Goal: Task Accomplishment & Management: Manage account settings

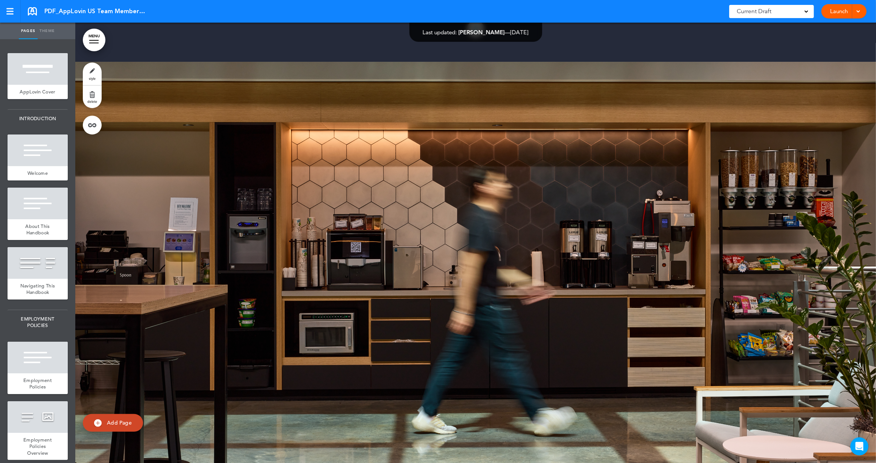
scroll to position [6288, 0]
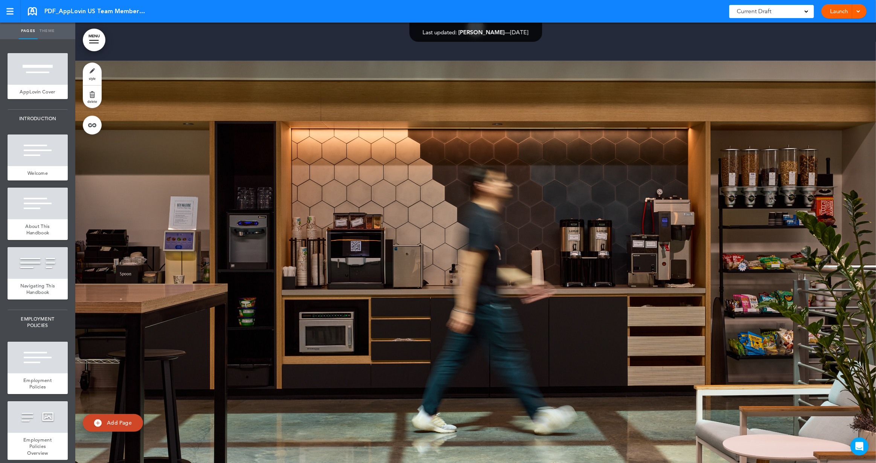
click at [731, 253] on div at bounding box center [475, 281] width 801 height 440
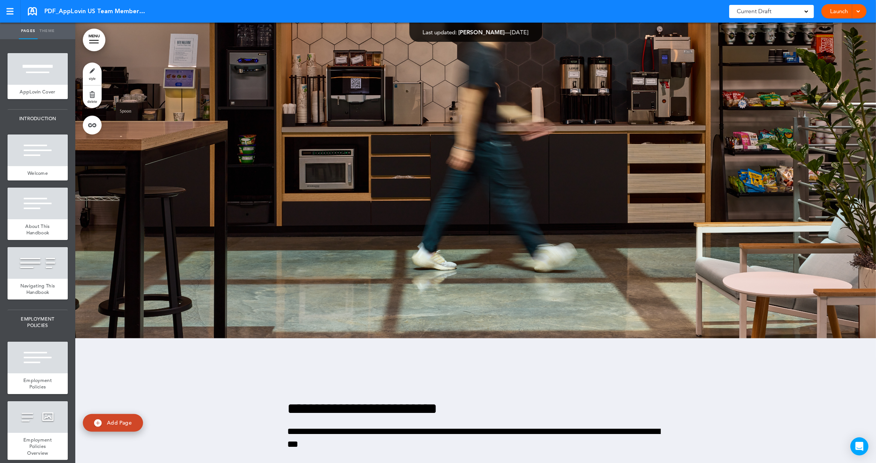
scroll to position [6563, 0]
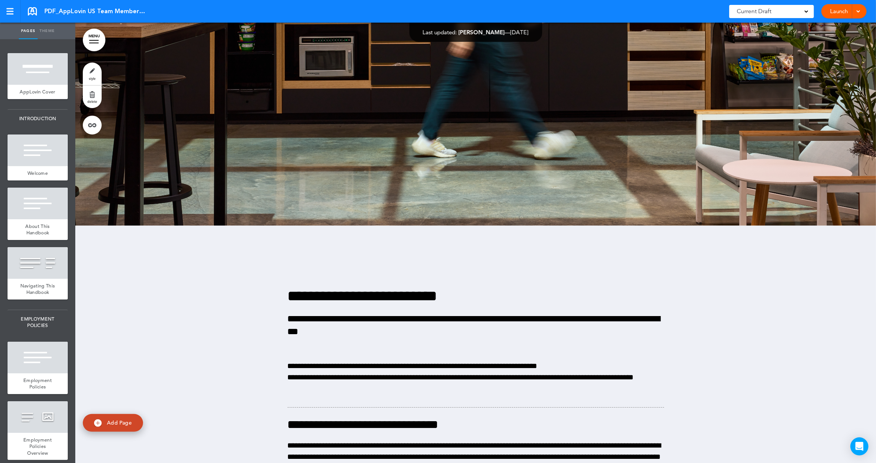
click at [205, 309] on div at bounding box center [475, 445] width 801 height 440
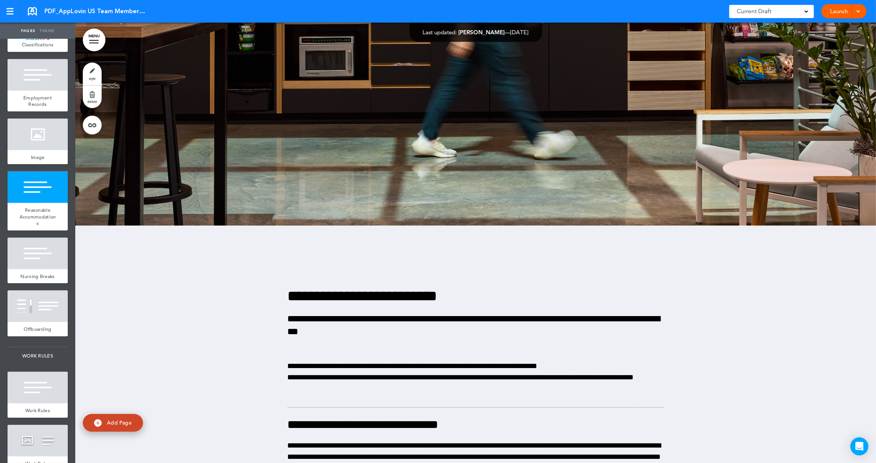
scroll to position [779, 0]
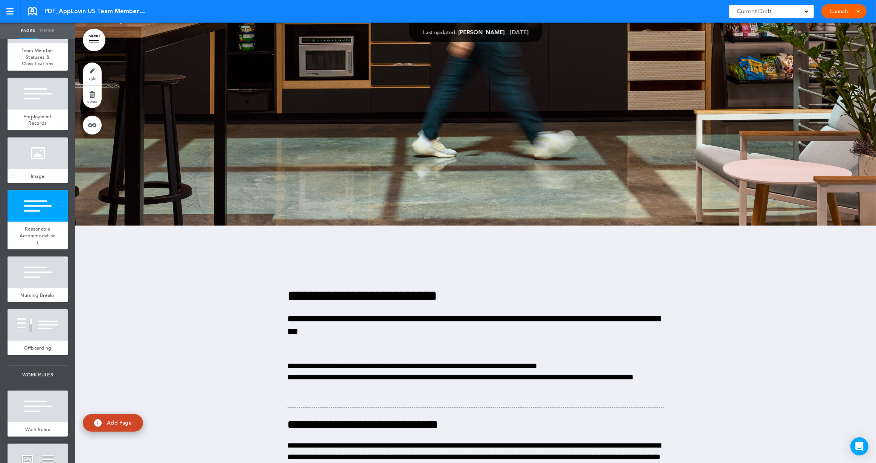
click at [41, 176] on span "Image" at bounding box center [38, 176] width 14 height 6
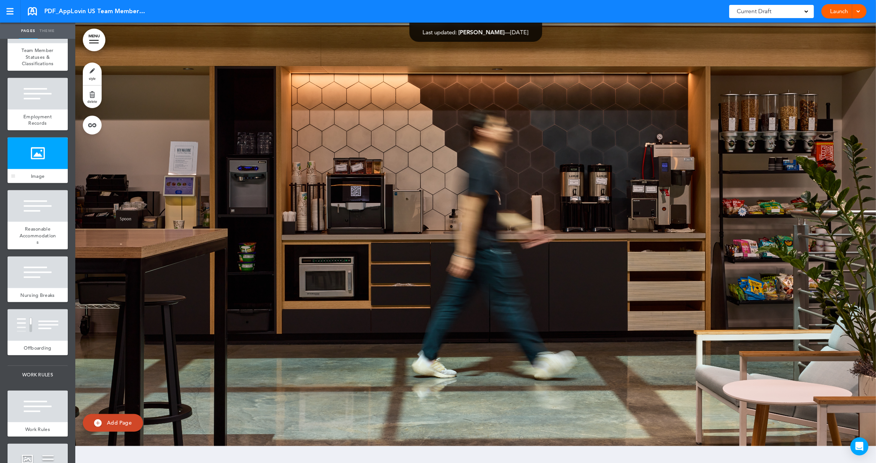
scroll to position [6338, 0]
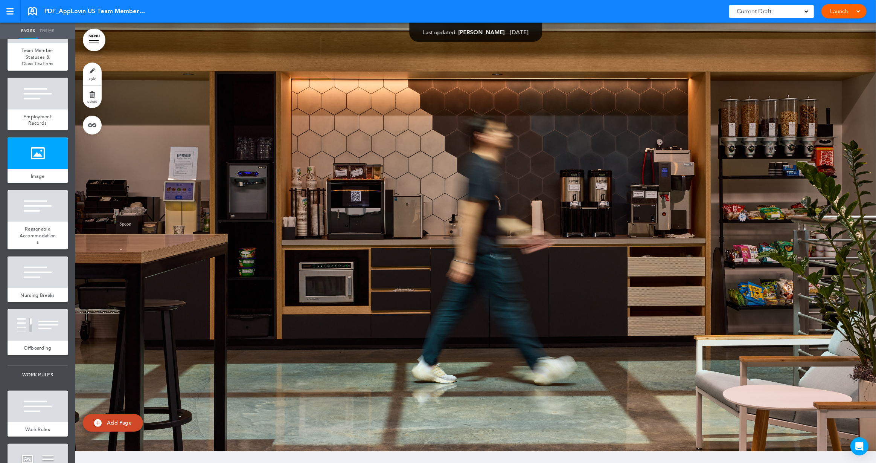
click at [94, 99] on span "delete" at bounding box center [92, 101] width 10 height 5
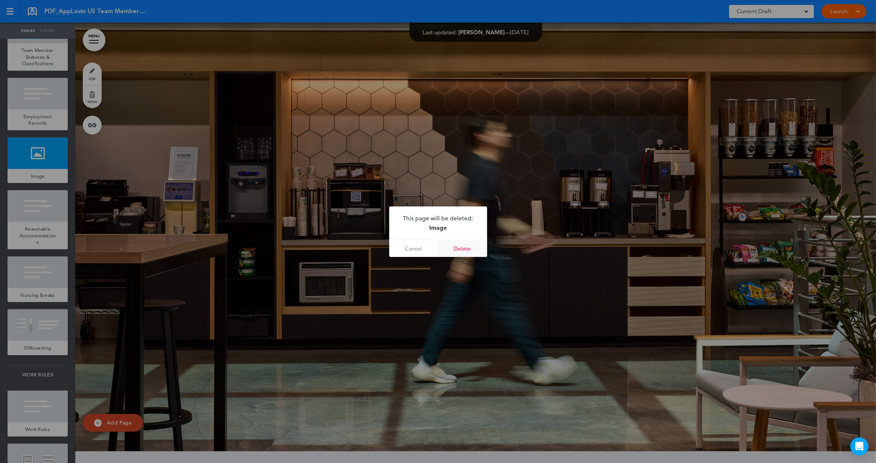
click at [463, 248] on link "Delete" at bounding box center [462, 248] width 49 height 17
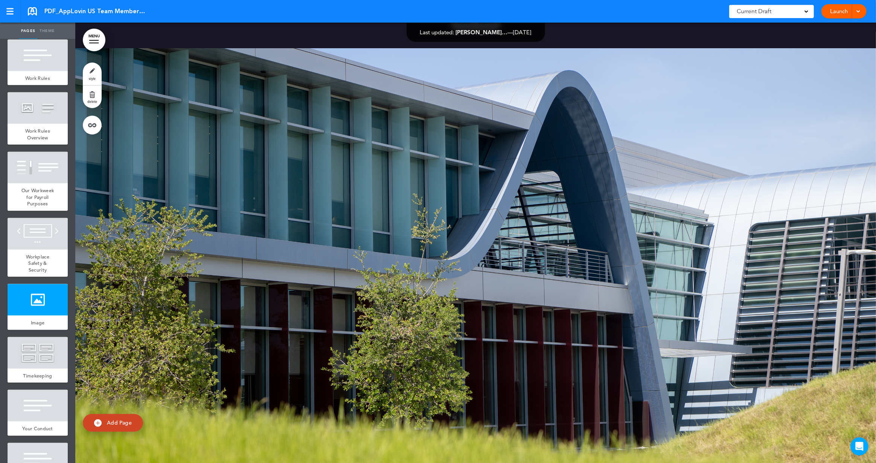
scroll to position [1135, 0]
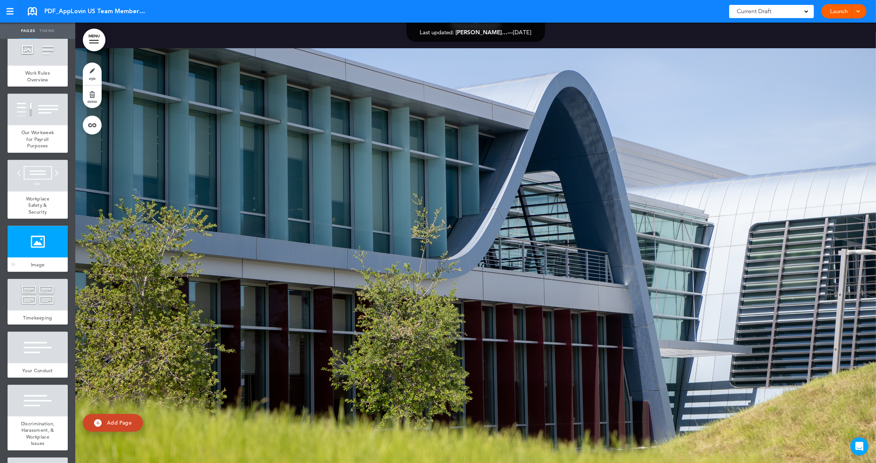
click at [51, 250] on div at bounding box center [38, 242] width 60 height 32
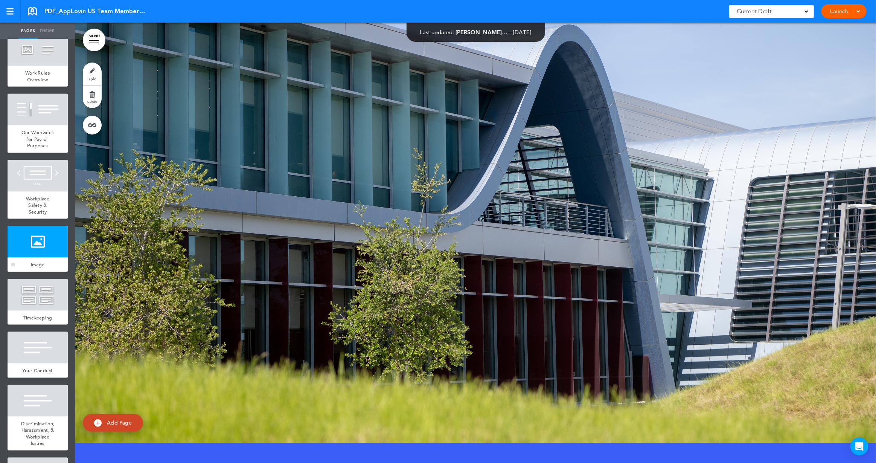
scroll to position [9565, 0]
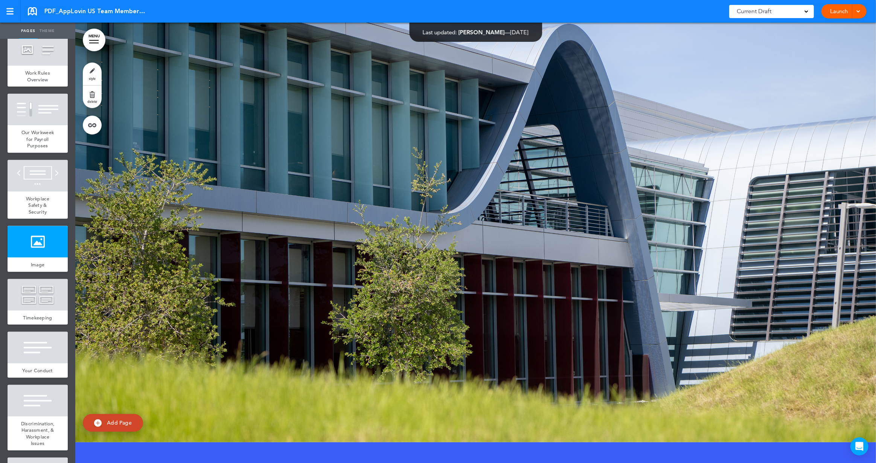
click at [92, 97] on link "delete" at bounding box center [92, 96] width 19 height 23
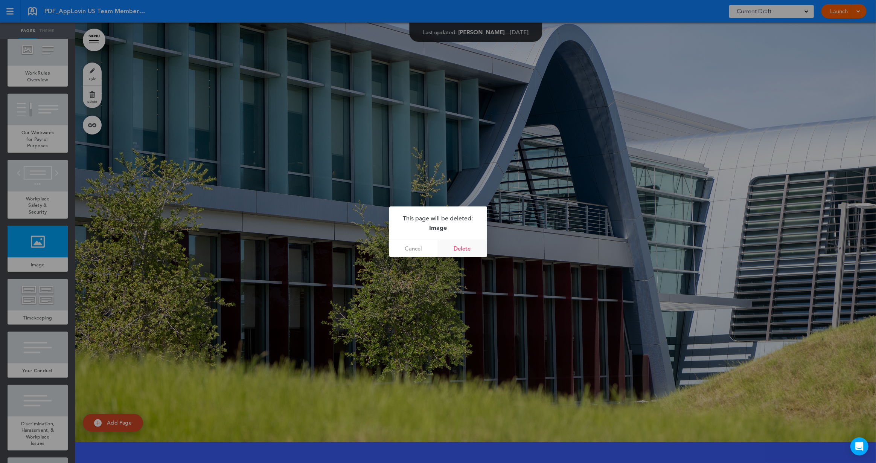
click at [456, 247] on link "Delete" at bounding box center [462, 248] width 49 height 17
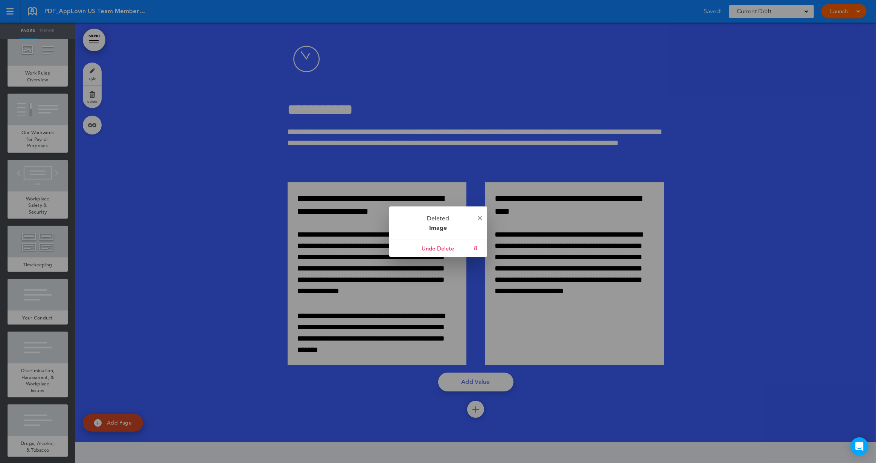
click at [676, 254] on div at bounding box center [438, 231] width 876 height 463
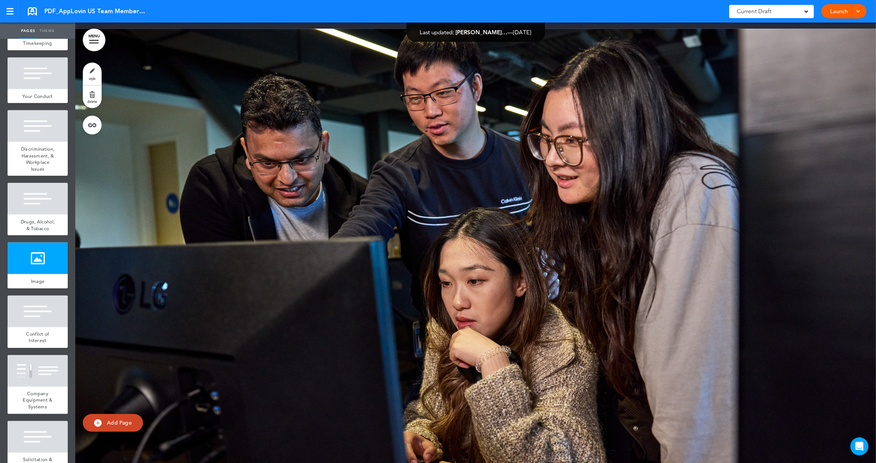
scroll to position [1356, 0]
click at [39, 266] on div at bounding box center [38, 258] width 60 height 32
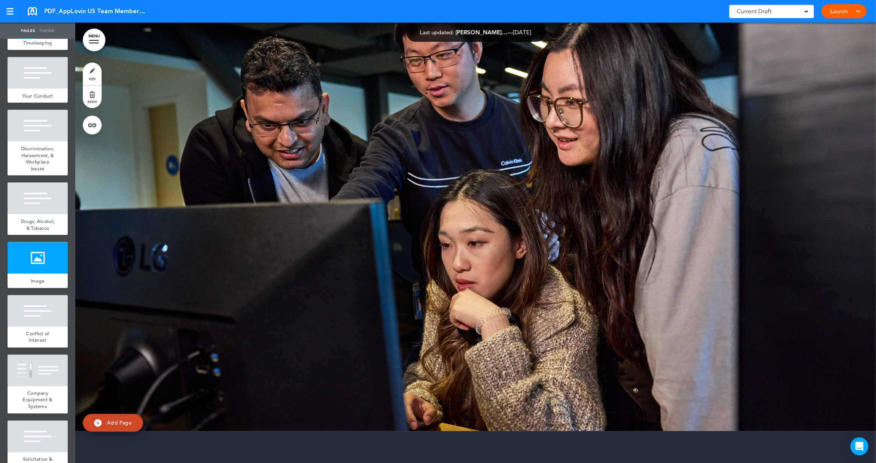
scroll to position [12169, 0]
click at [95, 96] on link "delete" at bounding box center [92, 96] width 19 height 23
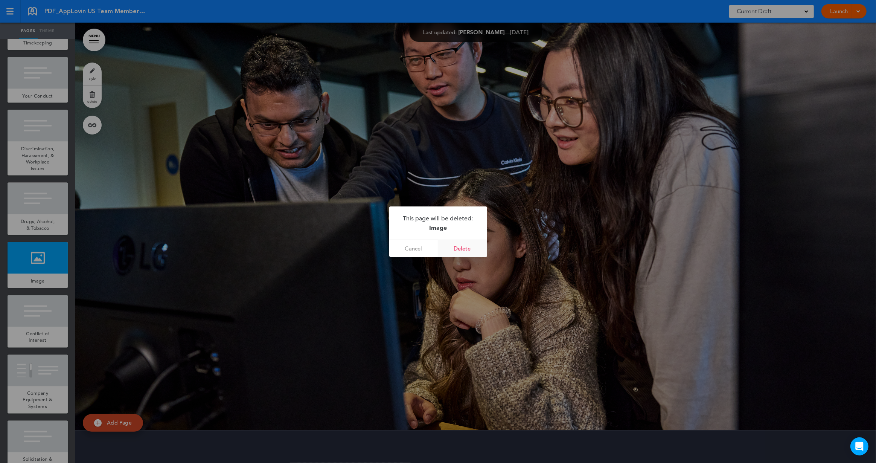
click at [473, 251] on link "Delete" at bounding box center [462, 248] width 49 height 17
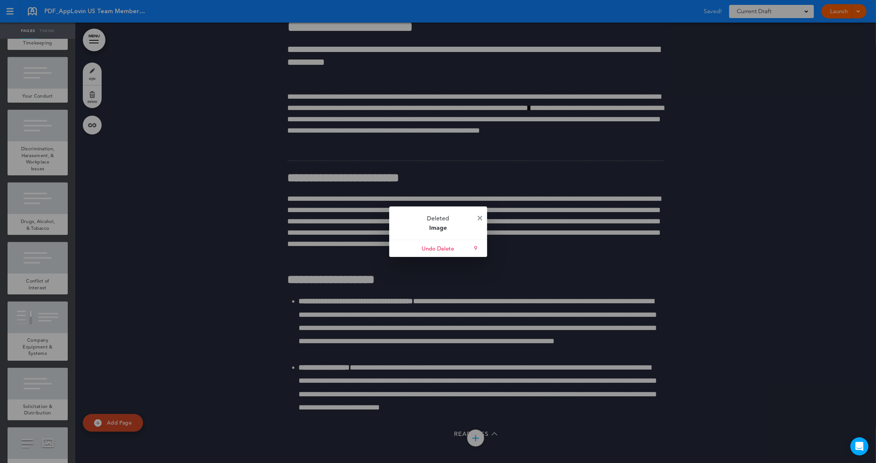
click at [479, 219] on img at bounding box center [480, 218] width 5 height 5
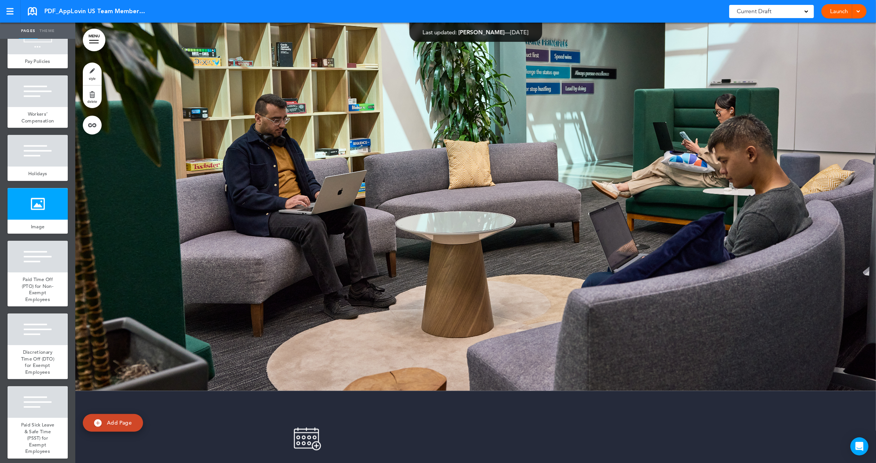
scroll to position [2198, 0]
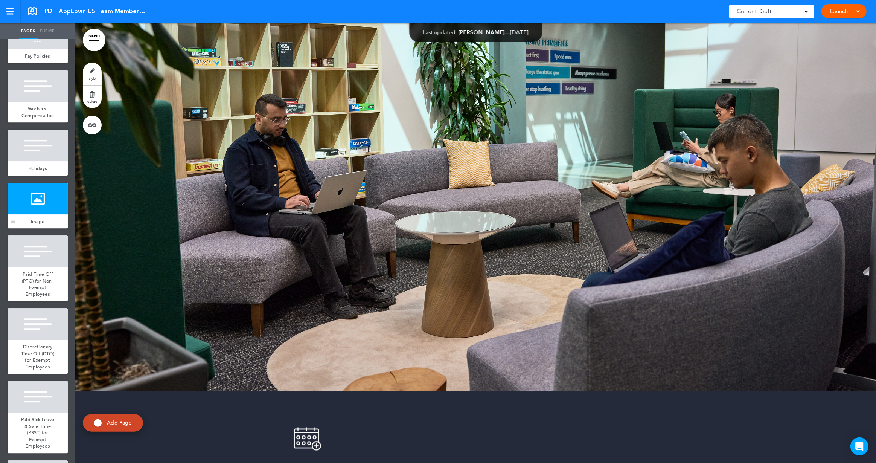
click at [48, 210] on div at bounding box center [38, 199] width 60 height 32
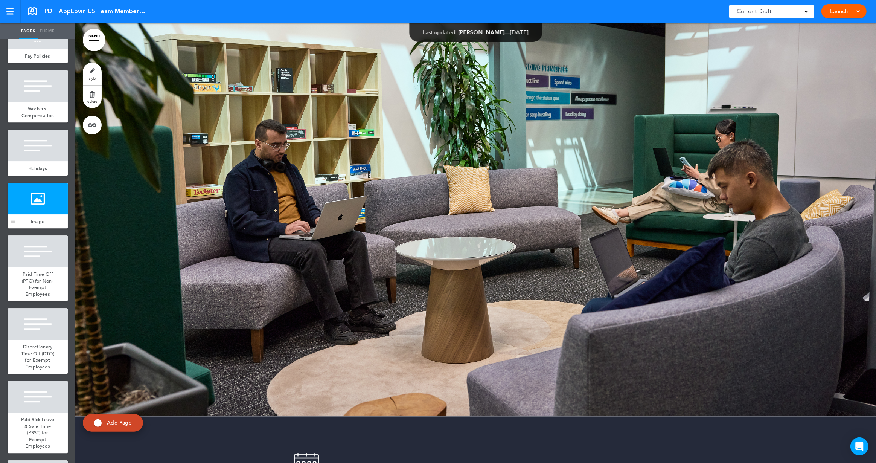
scroll to position [17768, 0]
click at [92, 97] on link "delete" at bounding box center [92, 96] width 19 height 23
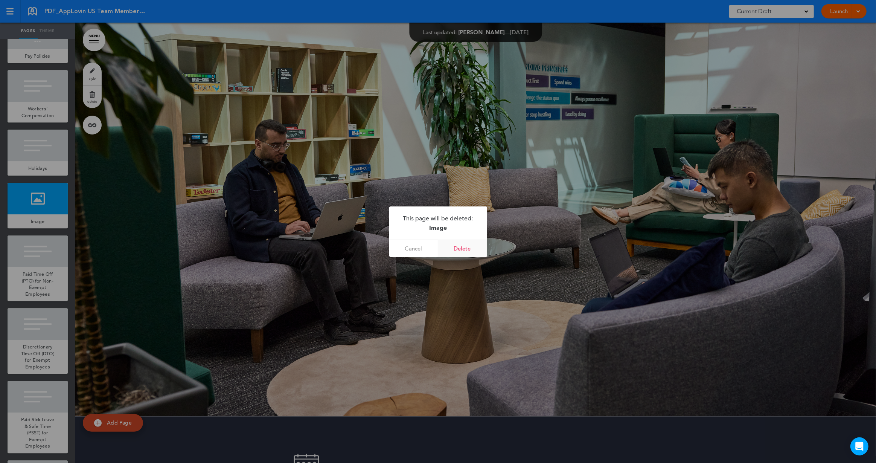
click at [452, 245] on link "Delete" at bounding box center [462, 248] width 49 height 17
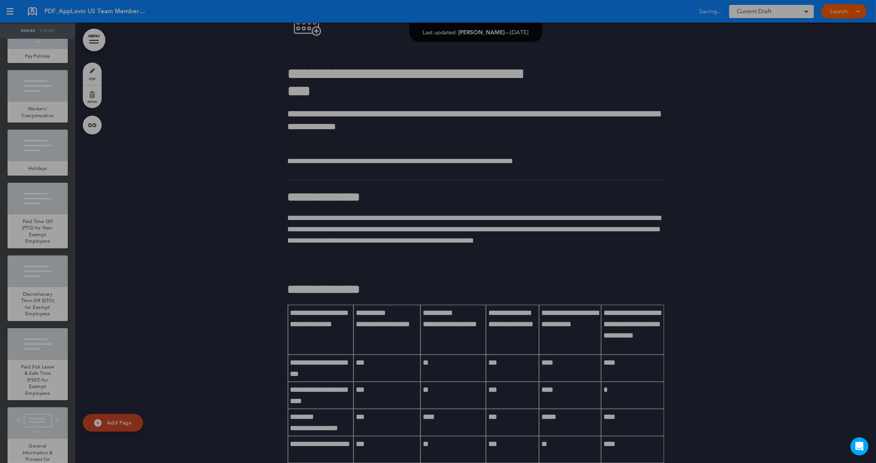
scroll to position [17327, 0]
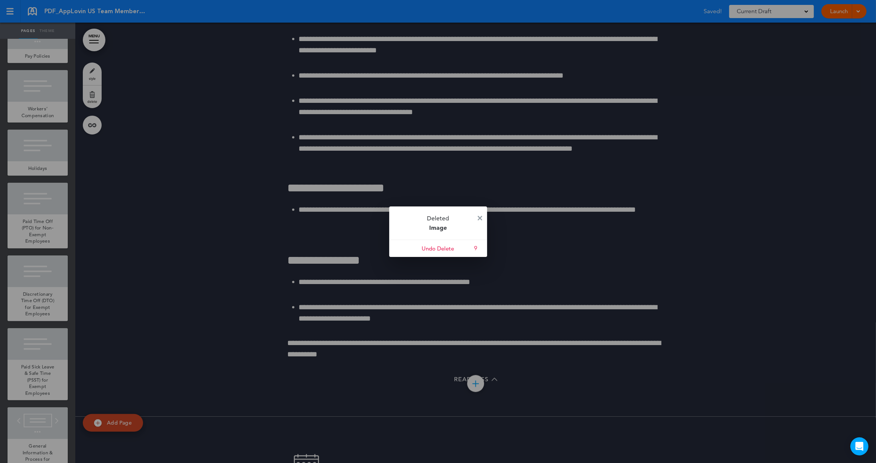
click at [483, 218] on p "Deleted Image" at bounding box center [438, 222] width 98 height 33
click at [481, 218] on img at bounding box center [480, 218] width 5 height 5
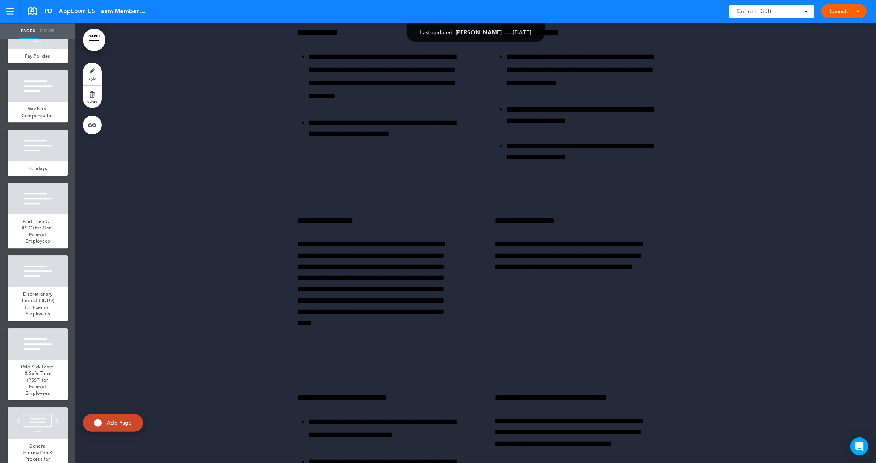
scroll to position [20617, 0]
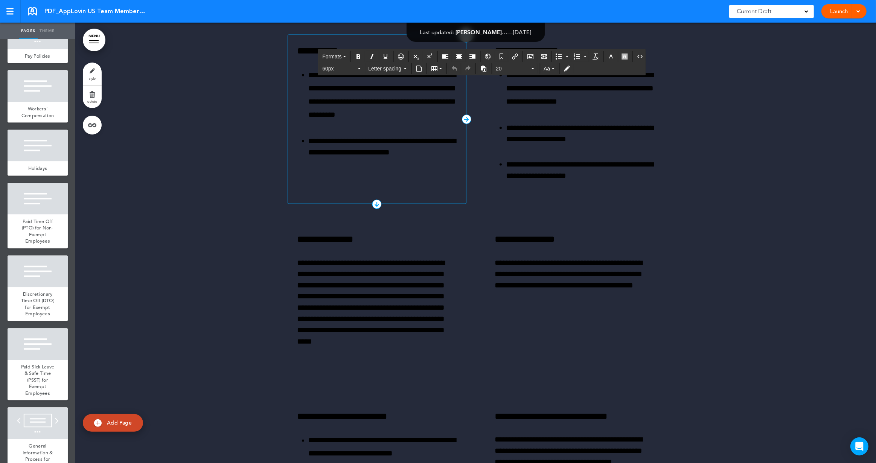
click at [371, 57] on h6 "**********" at bounding box center [376, 50] width 159 height 13
click at [380, 57] on h6 "**********" at bounding box center [376, 50] width 159 height 13
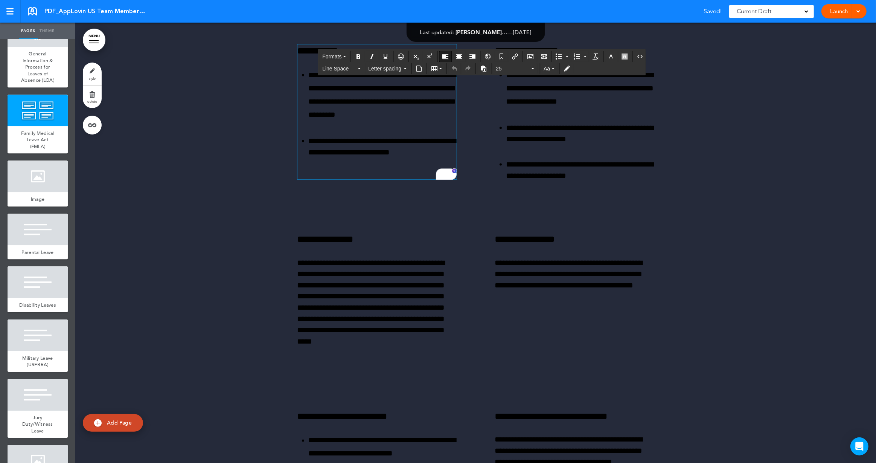
scroll to position [2578, 0]
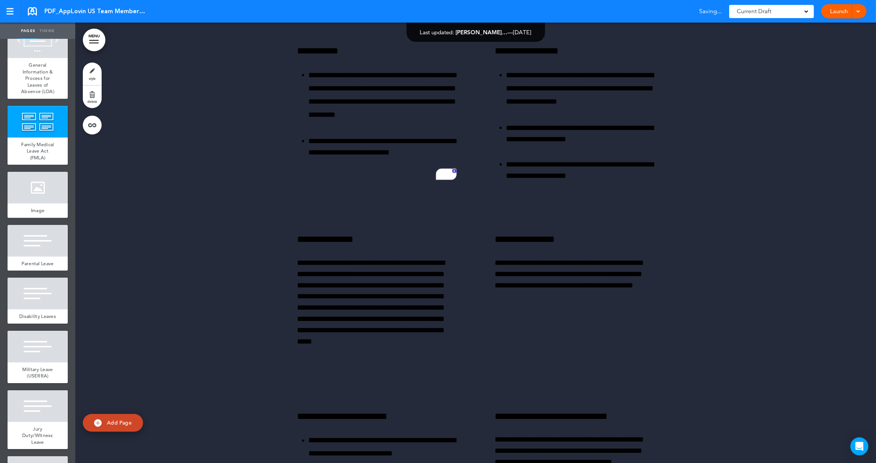
click at [88, 78] on link "style" at bounding box center [92, 73] width 19 height 23
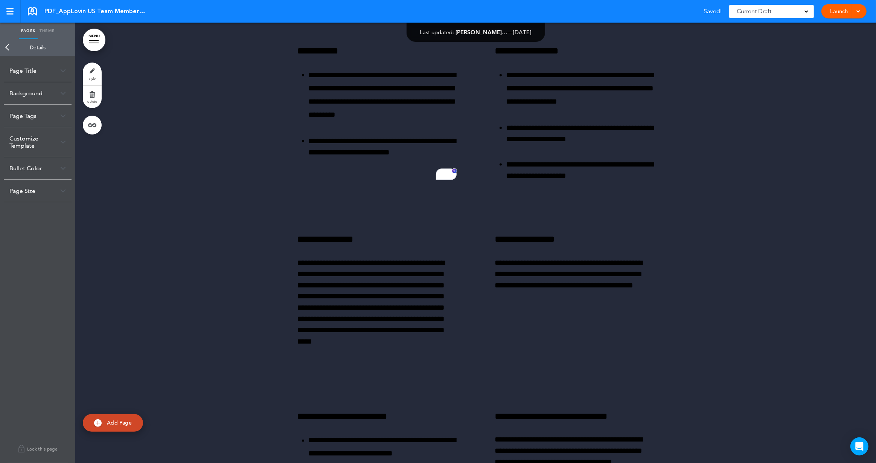
click at [37, 97] on div "Background" at bounding box center [38, 93] width 68 height 22
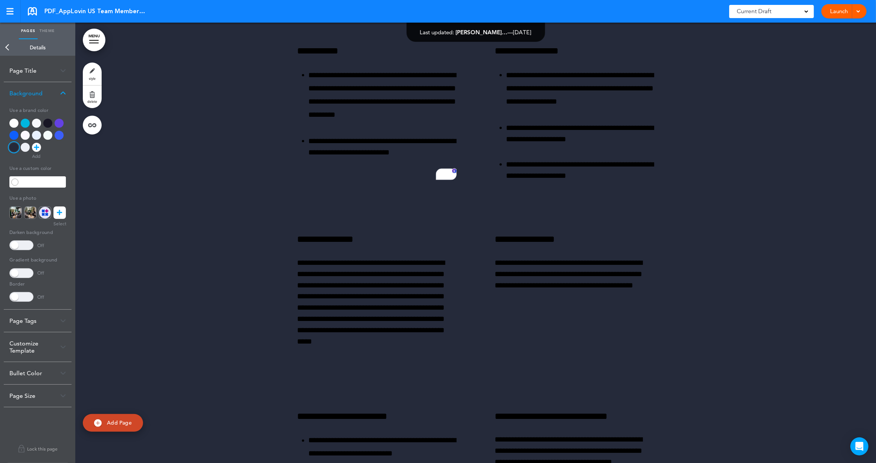
click at [38, 97] on div "Background" at bounding box center [38, 93] width 68 height 22
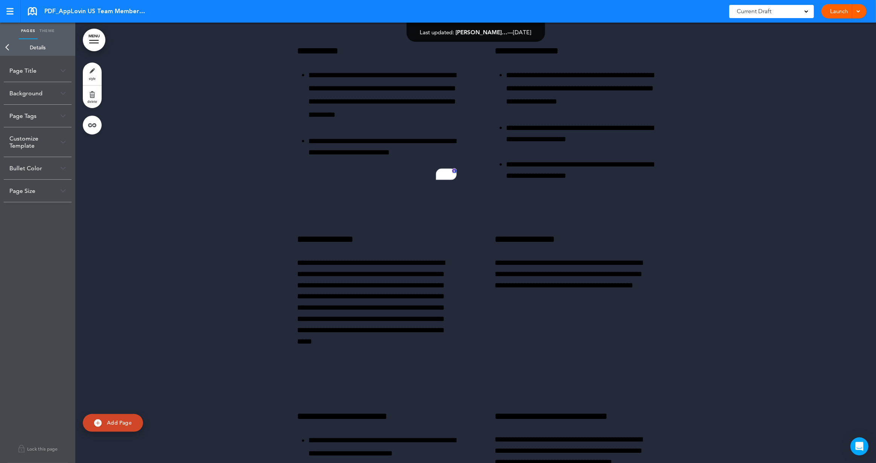
click at [61, 146] on div "Customize Template" at bounding box center [38, 141] width 68 height 29
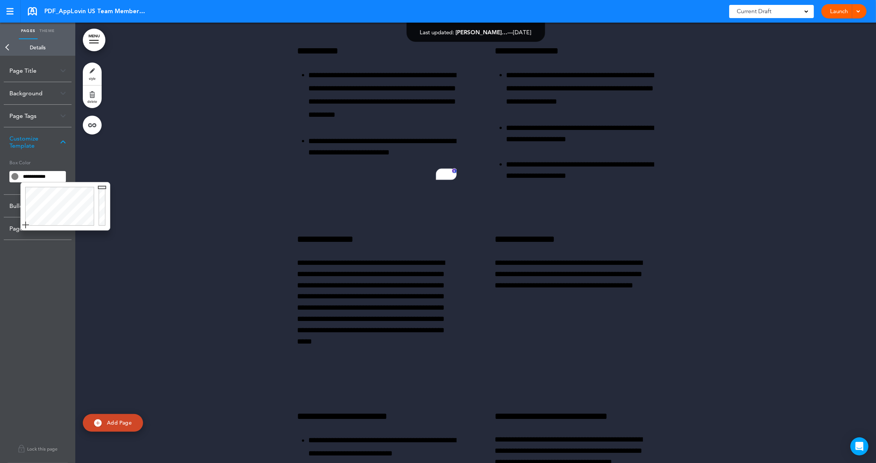
click at [33, 177] on input "**********" at bounding box center [43, 176] width 46 height 11
drag, startPoint x: 54, startPoint y: 178, endPoint x: 14, endPoint y: 173, distance: 40.1
click at [14, 173] on div "**********" at bounding box center [37, 176] width 56 height 11
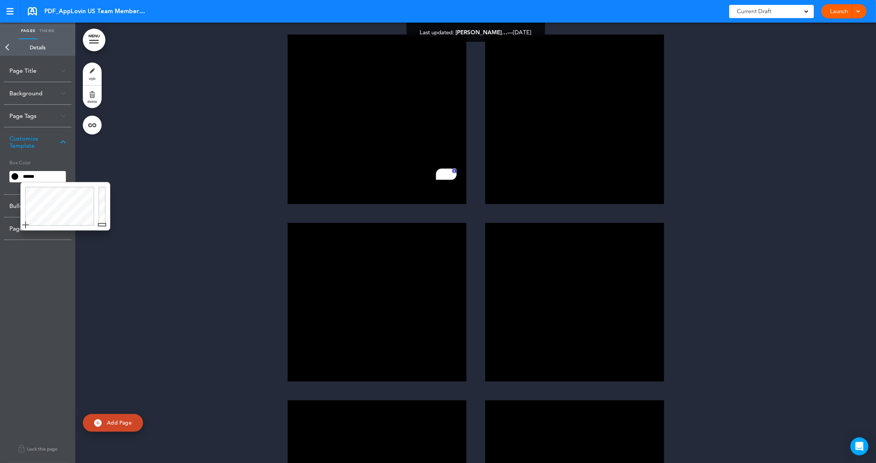
type input "******"
drag, startPoint x: 103, startPoint y: 224, endPoint x: 103, endPoint y: 178, distance: 46.3
click at [103, 178] on body "Make this page common so it is available in other handbooks. This handbook [GEO…" at bounding box center [438, 231] width 876 height 463
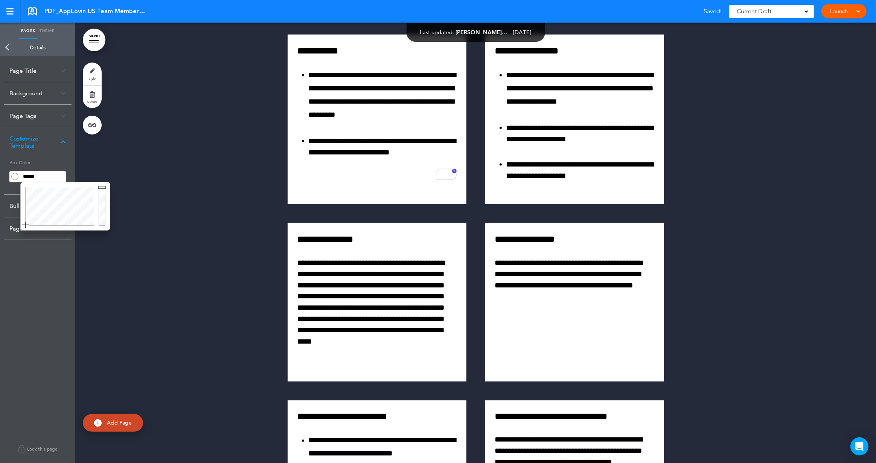
click at [249, 208] on div at bounding box center [475, 354] width 801 height 859
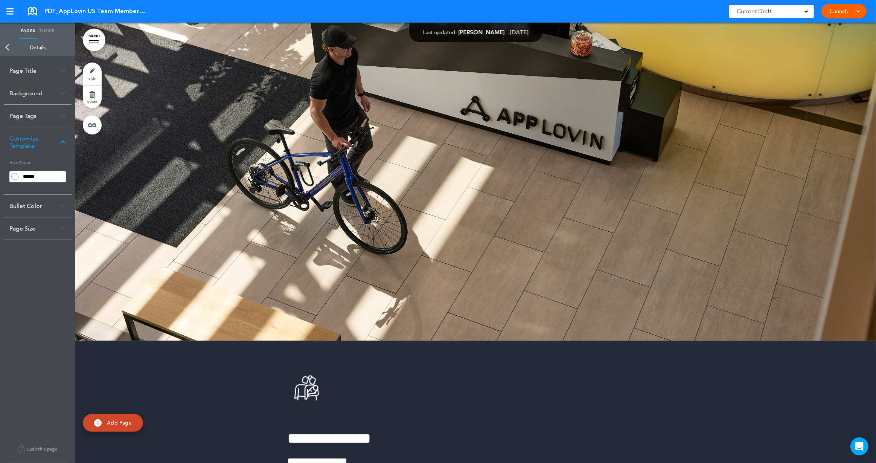
scroll to position [21480, 0]
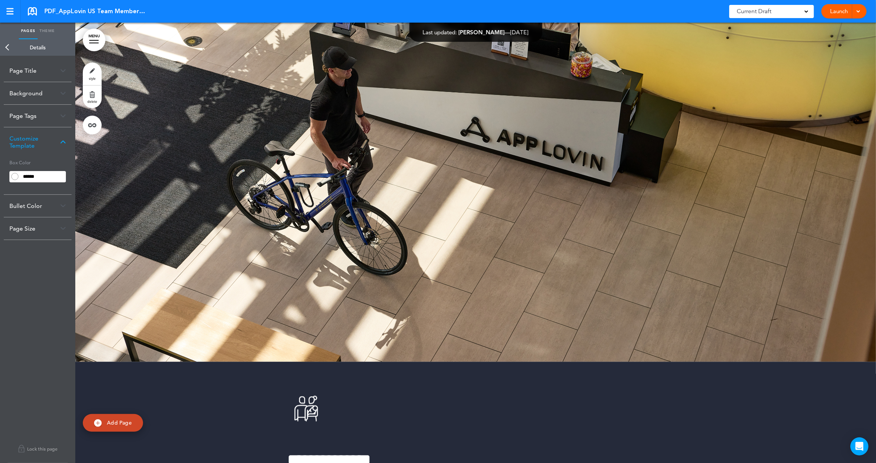
click at [222, 204] on div at bounding box center [475, 141] width 801 height 440
click at [8, 49] on link "Back" at bounding box center [7, 47] width 15 height 17
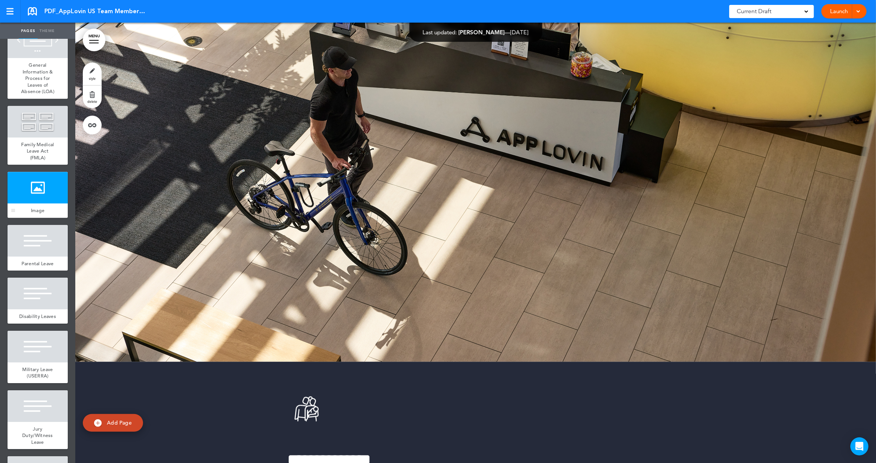
click at [50, 190] on div at bounding box center [38, 188] width 60 height 32
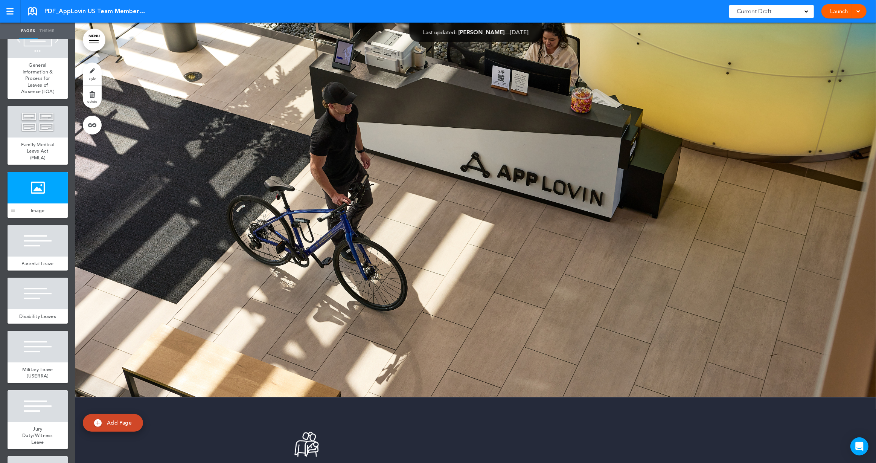
scroll to position [21444, 0]
click at [94, 101] on span "delete" at bounding box center [92, 101] width 10 height 5
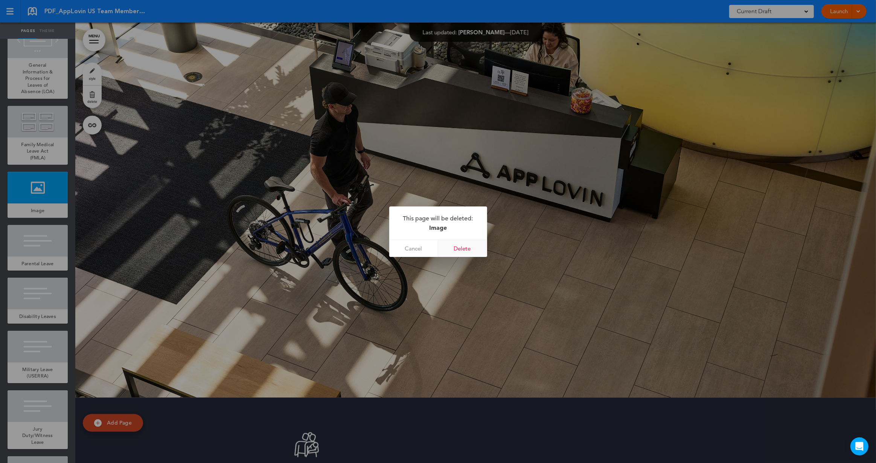
click at [453, 246] on link "Delete" at bounding box center [462, 248] width 49 height 17
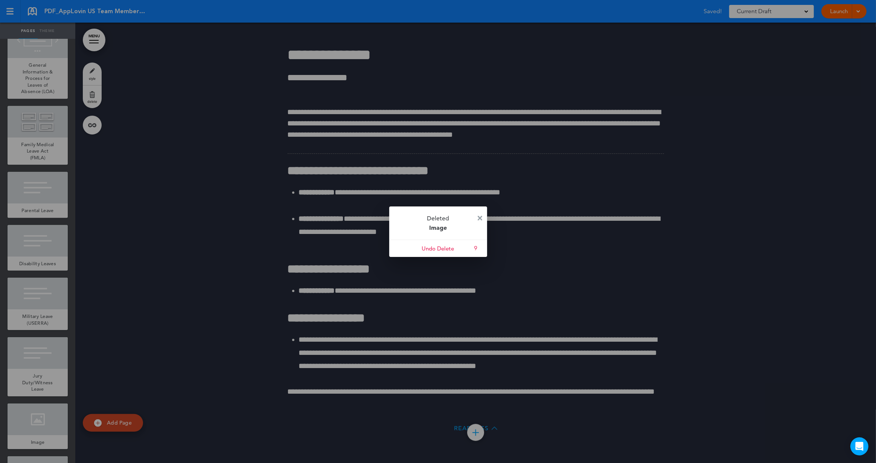
click at [478, 218] on img at bounding box center [480, 218] width 5 height 5
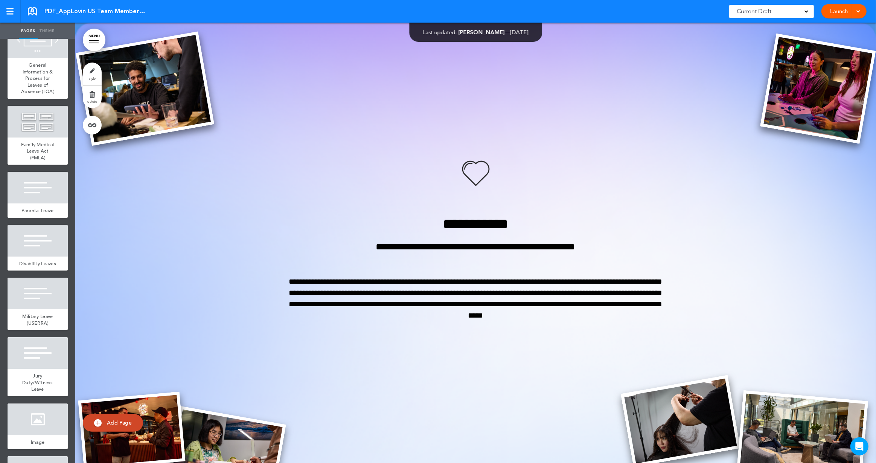
scroll to position [25169, 0]
click at [236, 184] on div at bounding box center [475, 243] width 801 height 440
click at [169, 98] on img at bounding box center [145, 89] width 138 height 114
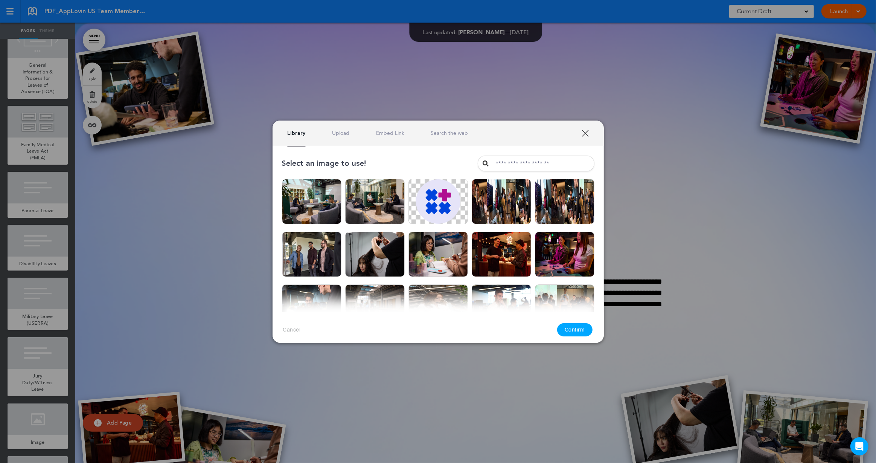
click at [169, 97] on div at bounding box center [438, 231] width 876 height 463
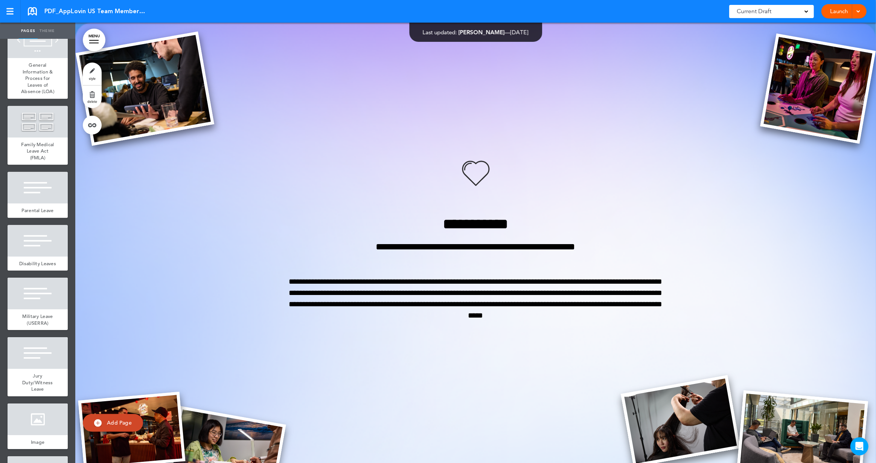
click at [209, 156] on div at bounding box center [475, 243] width 801 height 440
click at [18, 17] on link at bounding box center [10, 11] width 21 height 23
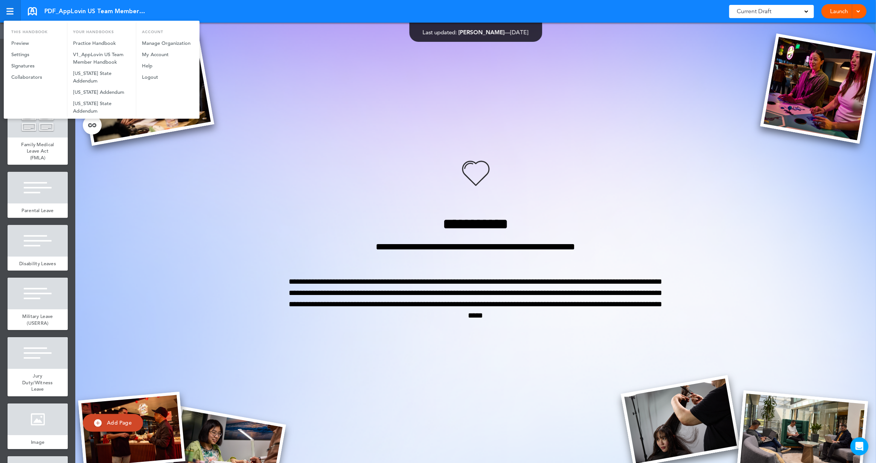
click at [18, 17] on div at bounding box center [438, 231] width 876 height 463
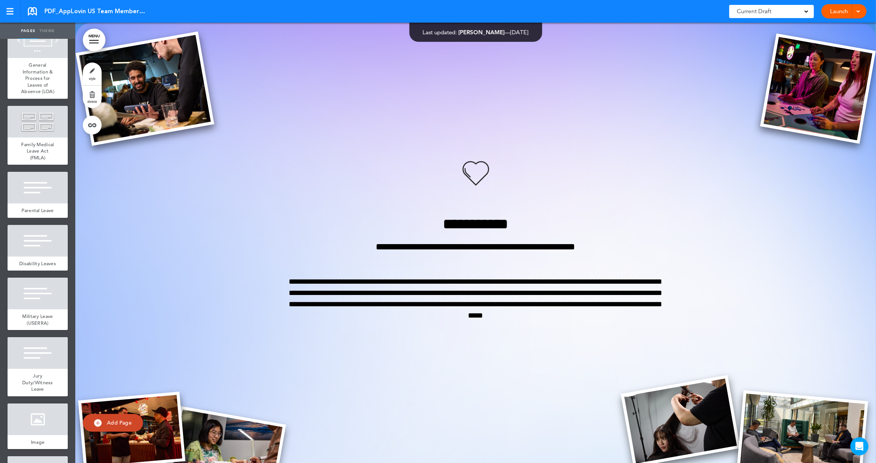
click at [67, 16] on div "PDF_AppLovin US Team Member Handbook Saved! Current Draft CURRENT DRAFT Launch …" at bounding box center [438, 11] width 876 height 23
click at [12, 14] on div at bounding box center [9, 14] width 7 height 1
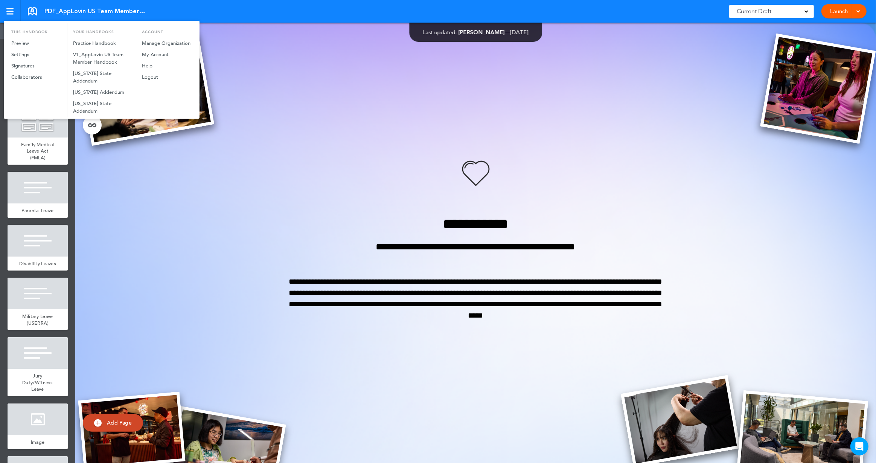
click at [411, 96] on div at bounding box center [438, 231] width 876 height 463
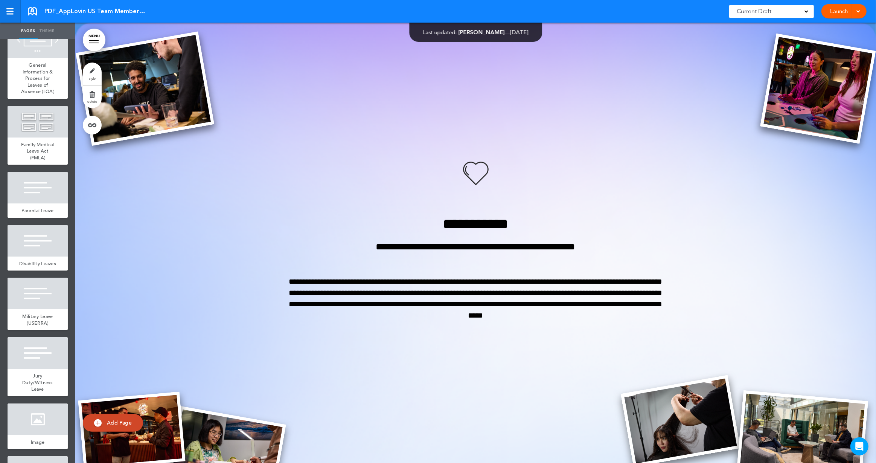
click at [17, 15] on link at bounding box center [10, 11] width 21 height 23
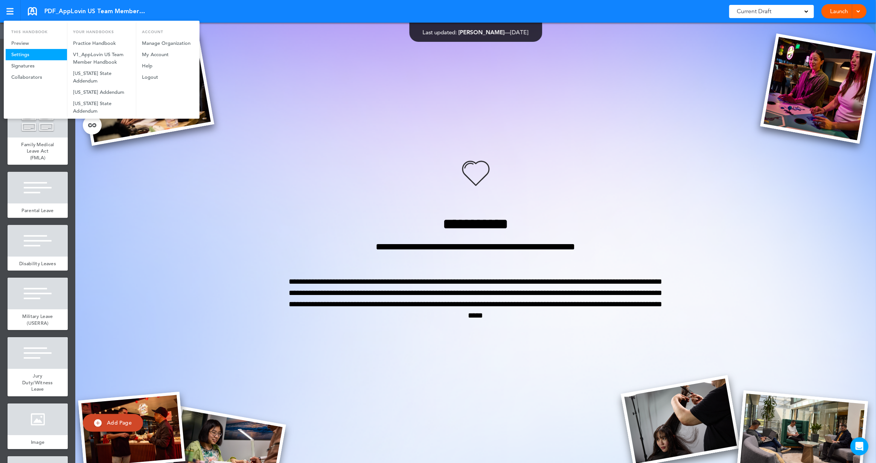
click at [23, 53] on link "Settings" at bounding box center [36, 54] width 61 height 11
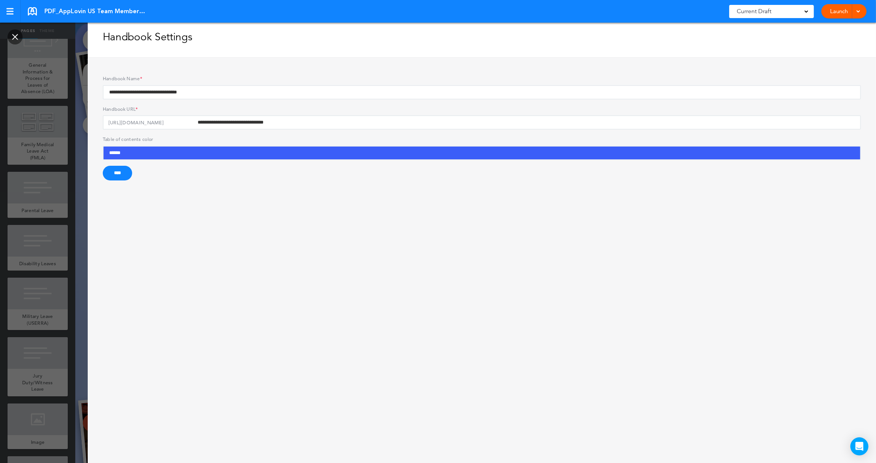
click at [18, 37] on link at bounding box center [15, 36] width 15 height 15
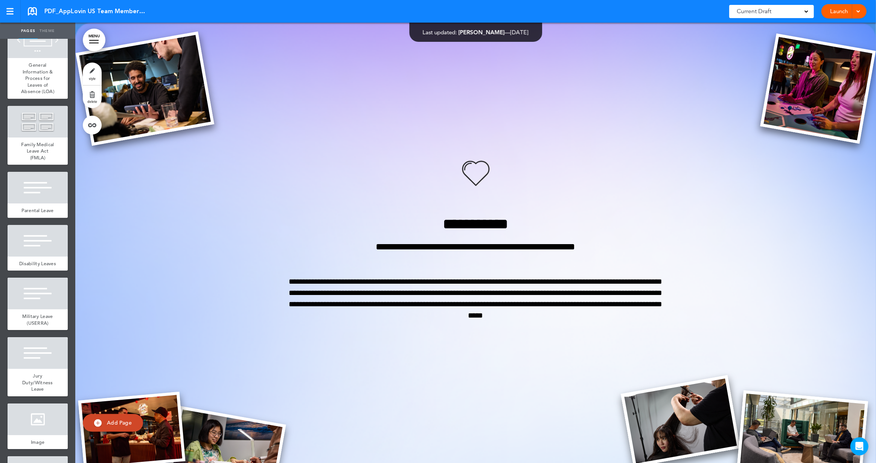
click at [30, 13] on link at bounding box center [32, 11] width 9 height 8
